Goal: Use online tool/utility: Utilize a website feature to perform a specific function

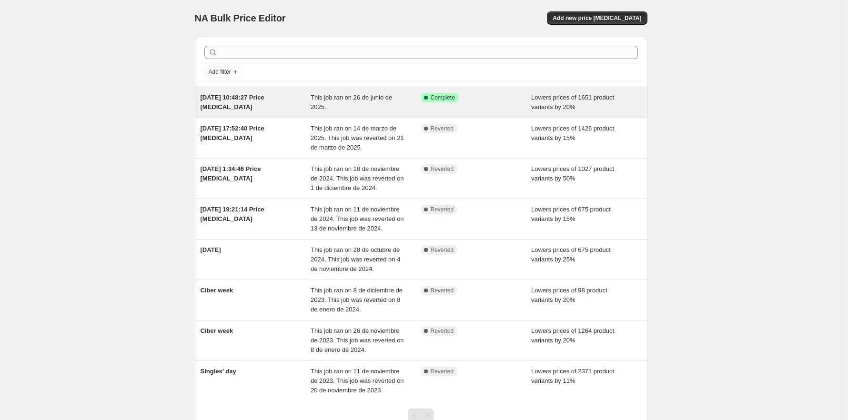
click at [443, 98] on span "Complete" at bounding box center [442, 98] width 24 height 8
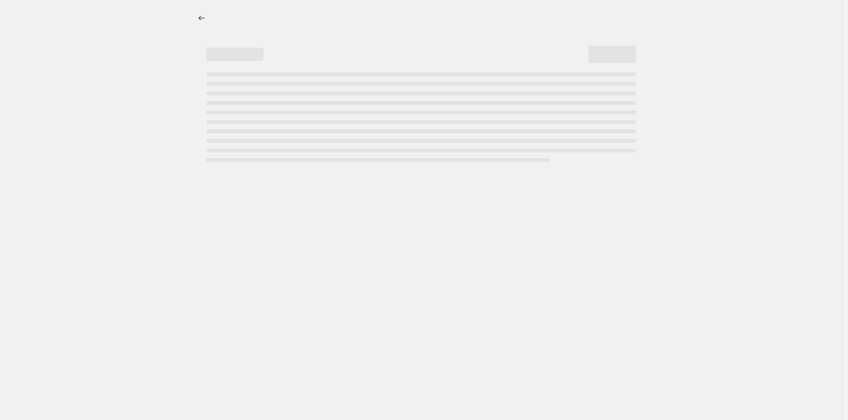
select select "percentage"
select select "collection"
select select "not_equal"
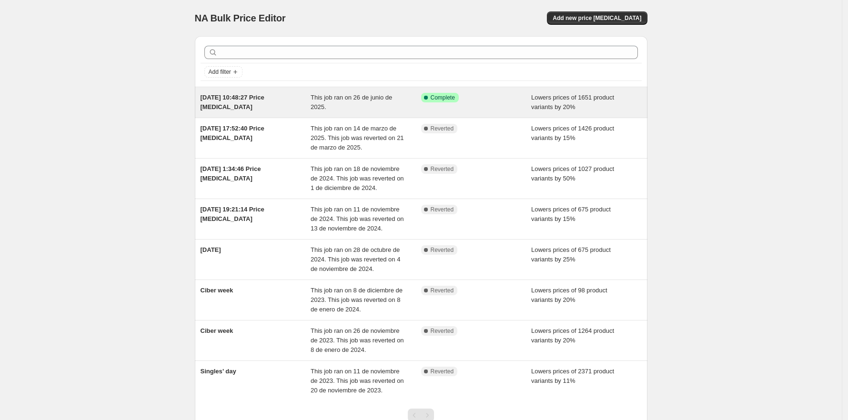
click at [485, 104] on div "Success Complete Complete" at bounding box center [476, 102] width 110 height 19
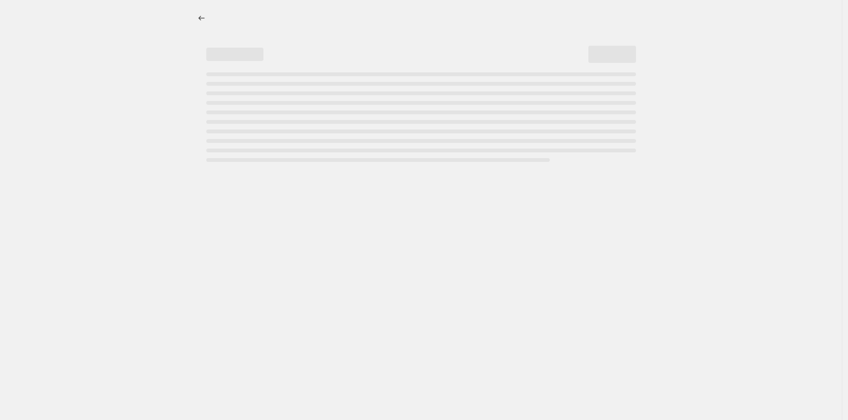
select select "percentage"
select select "collection"
select select "not_equal"
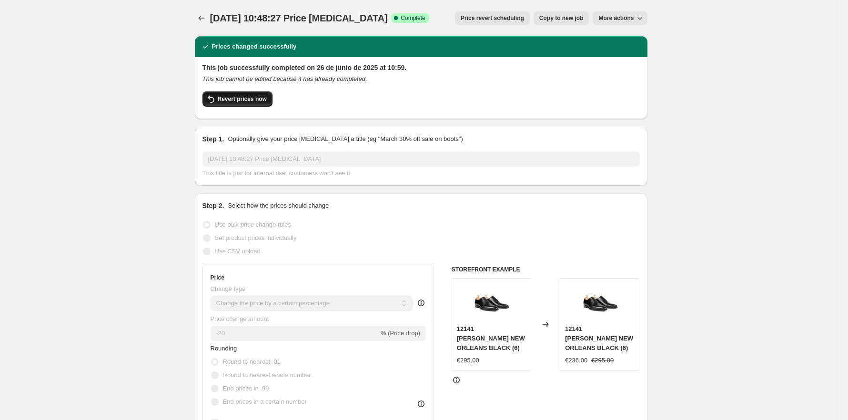
click at [246, 101] on span "Revert prices now" at bounding box center [242, 99] width 49 height 8
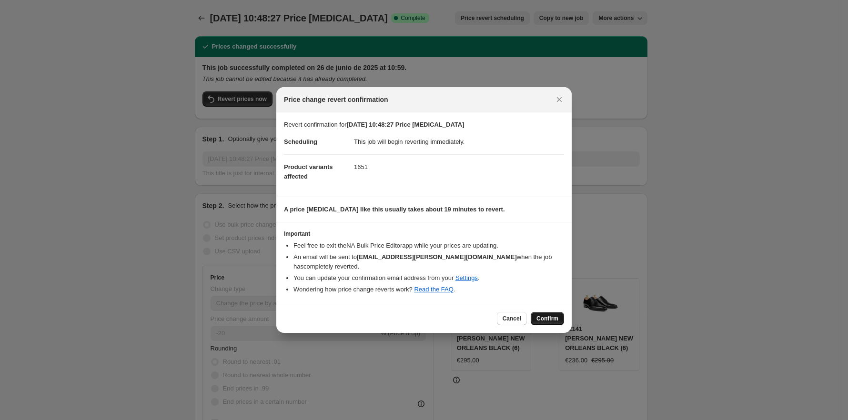
click at [545, 315] on span "Confirm" at bounding box center [547, 319] width 22 height 8
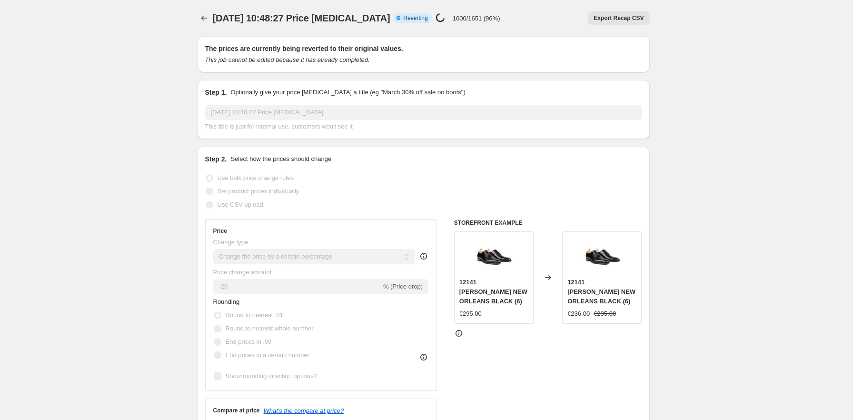
select select "percentage"
select select "collection"
select select "not_equal"
